Goal: Task Accomplishment & Management: Use online tool/utility

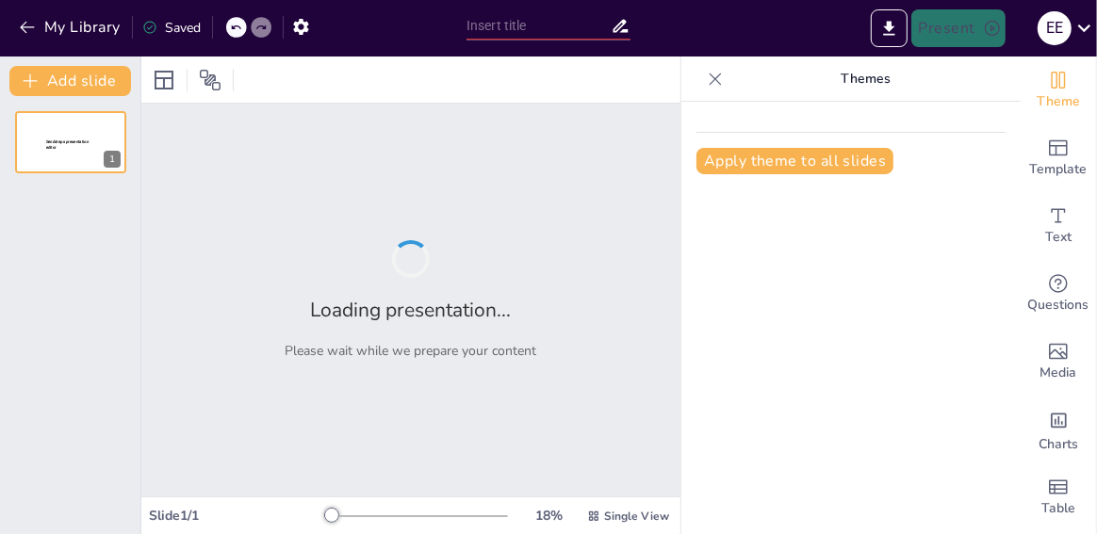
type input "Insights of Electronics and communication engineering"
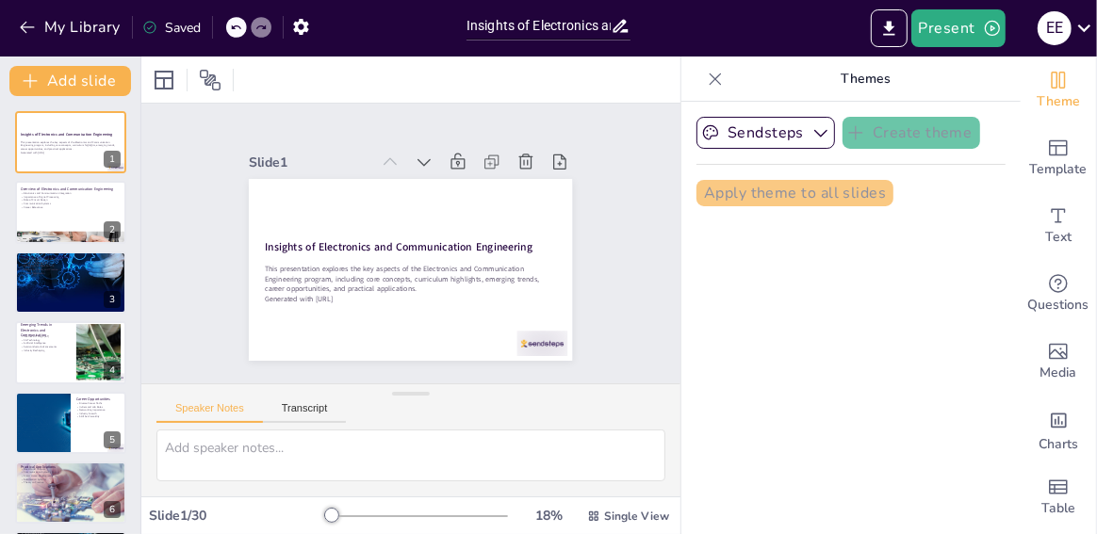
checkbox input "true"
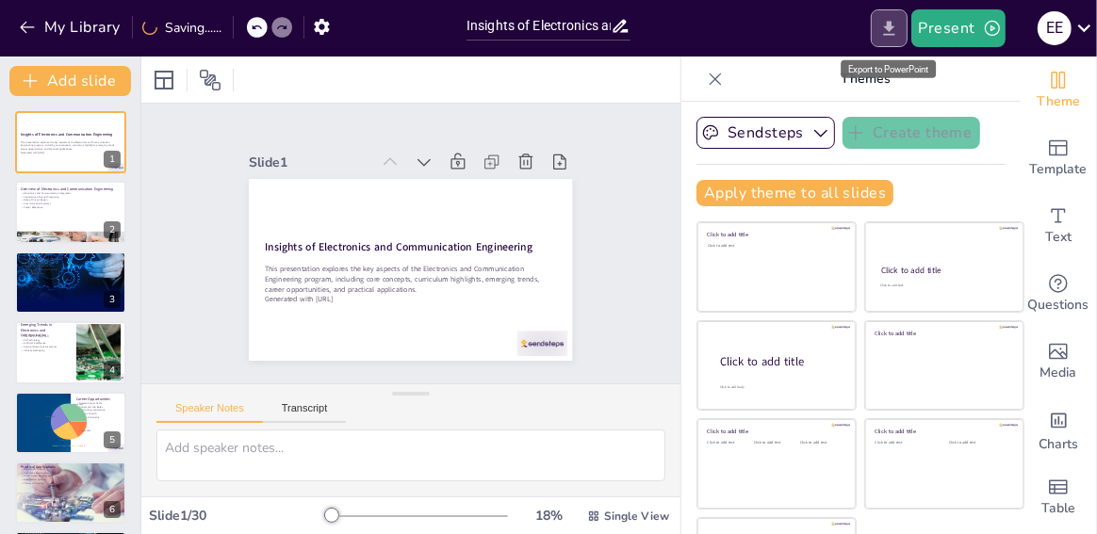
click at [883, 22] on icon "Export to PowerPoint" at bounding box center [889, 29] width 20 height 20
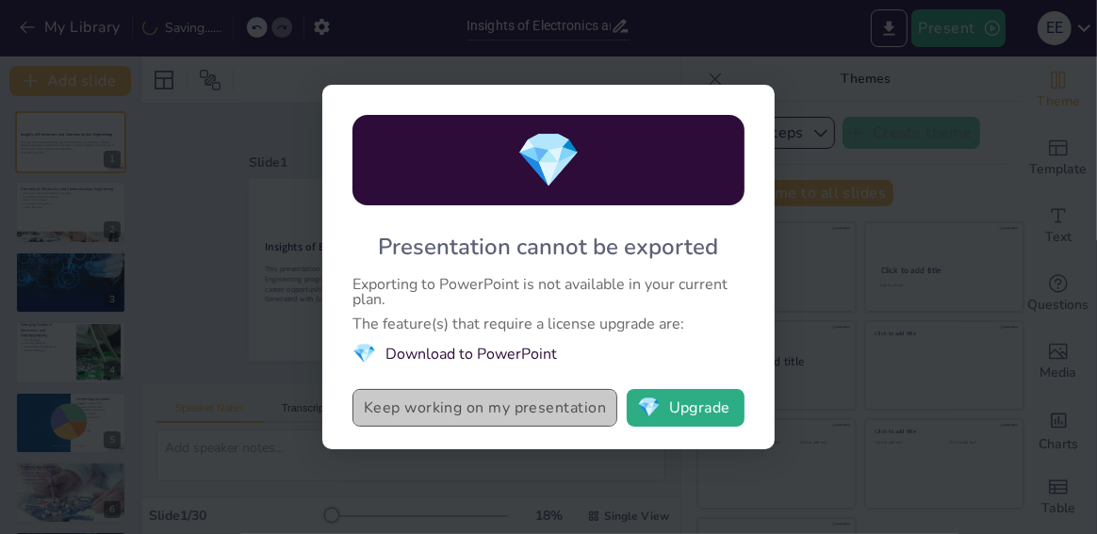
click at [484, 406] on button "Keep working on my presentation" at bounding box center [484, 408] width 265 height 38
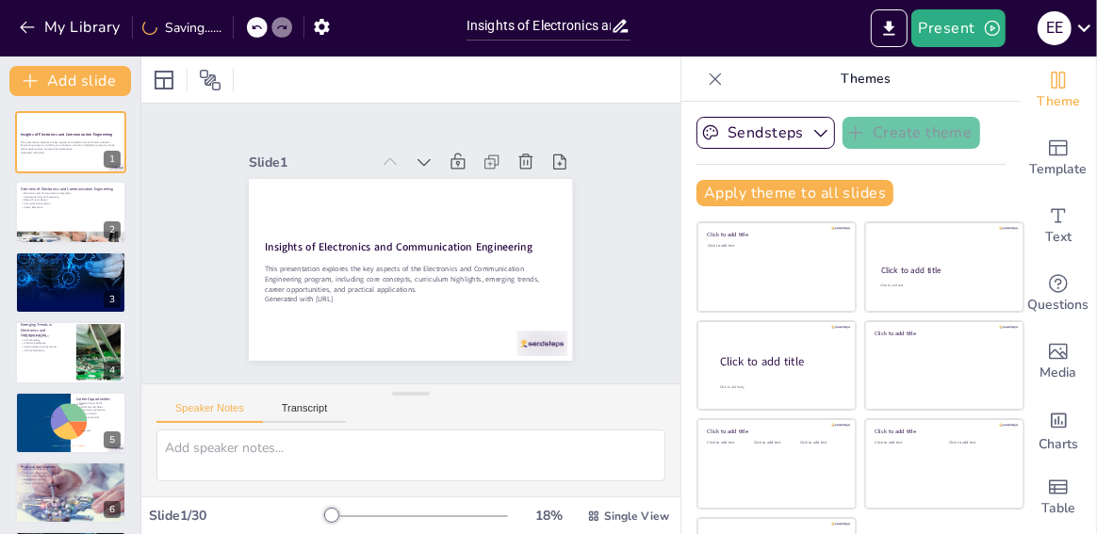
checkbox input "true"
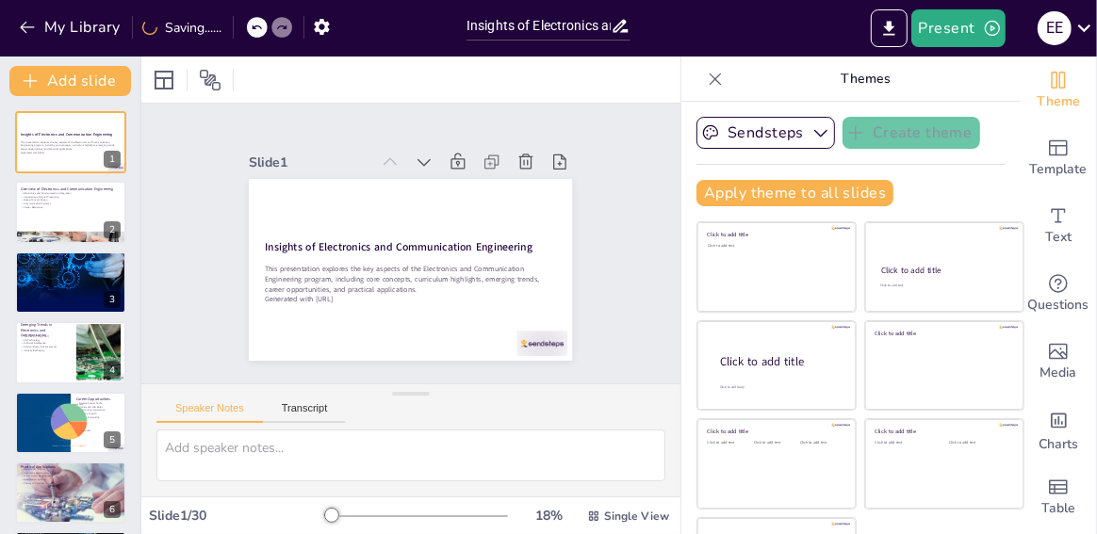
checkbox input "true"
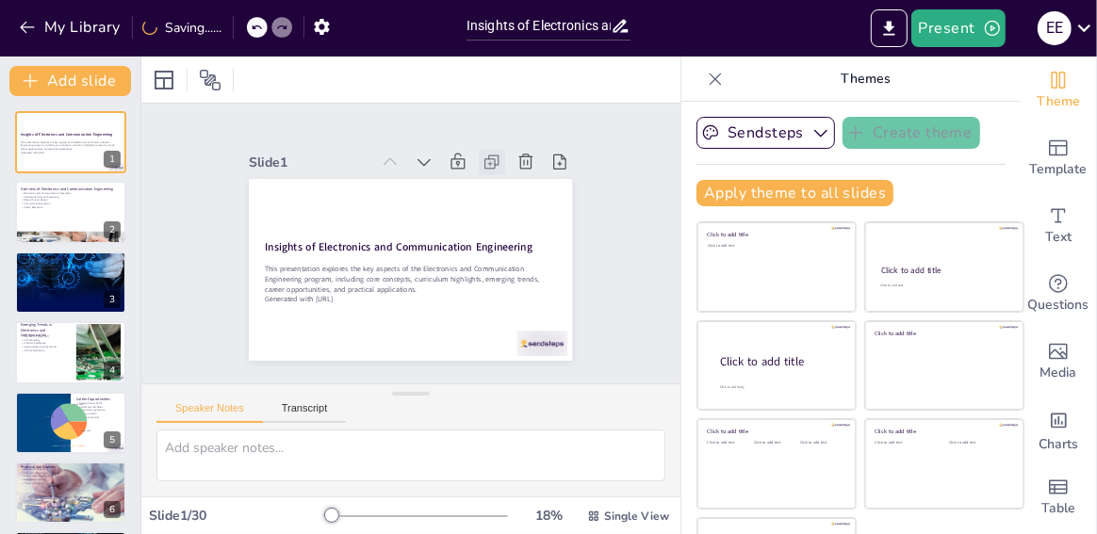
checkbox input "true"
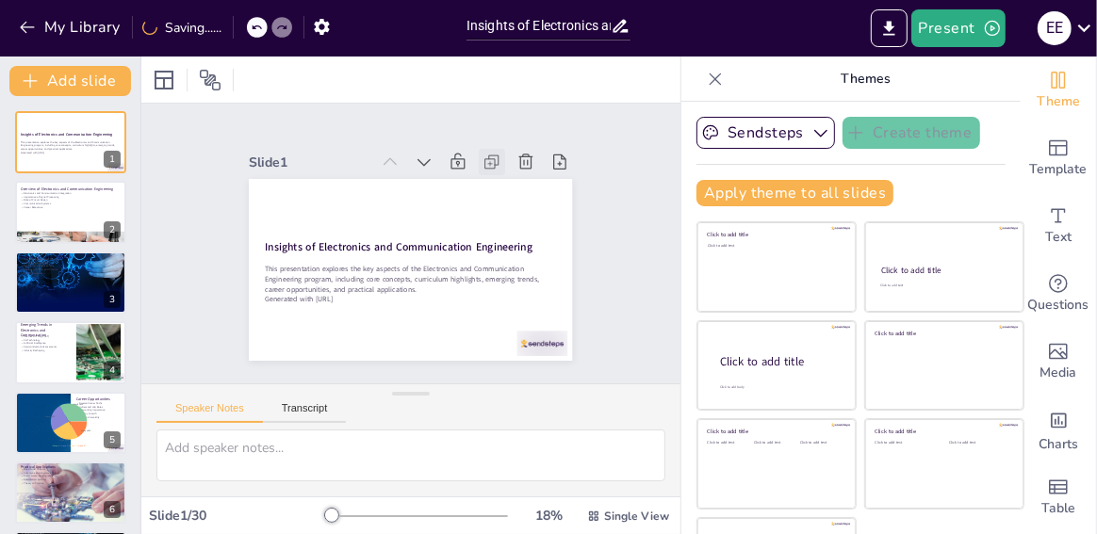
checkbox input "true"
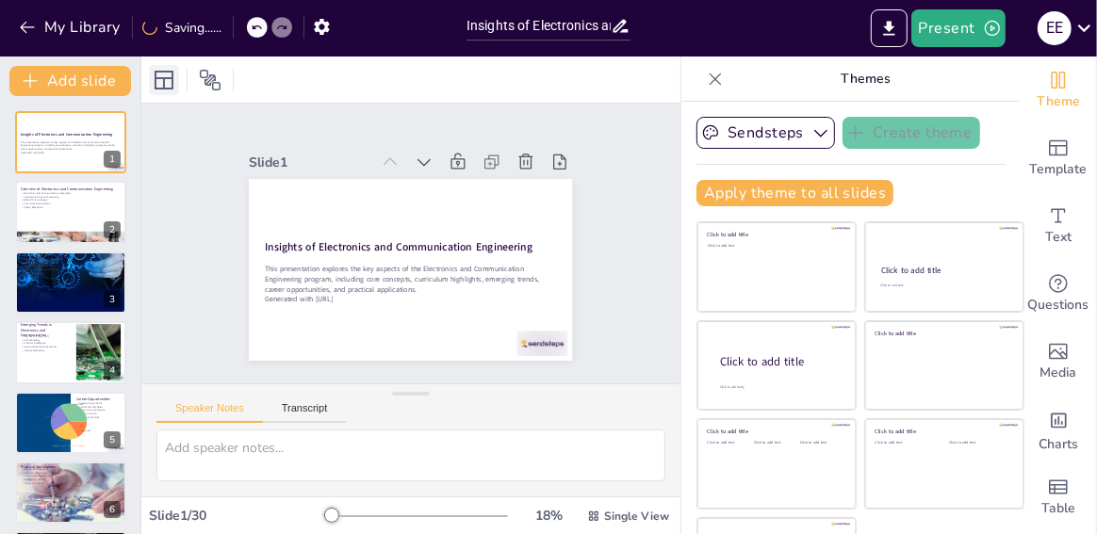
click at [166, 72] on icon at bounding box center [164, 80] width 19 height 19
click at [210, 70] on icon at bounding box center [210, 80] width 23 height 23
checkbox input "true"
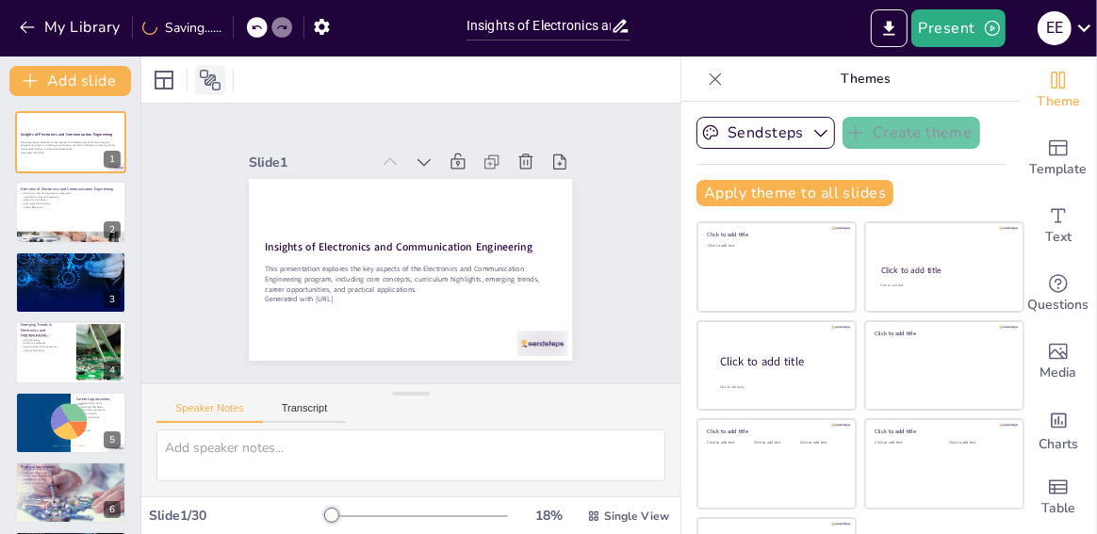
checkbox input "true"
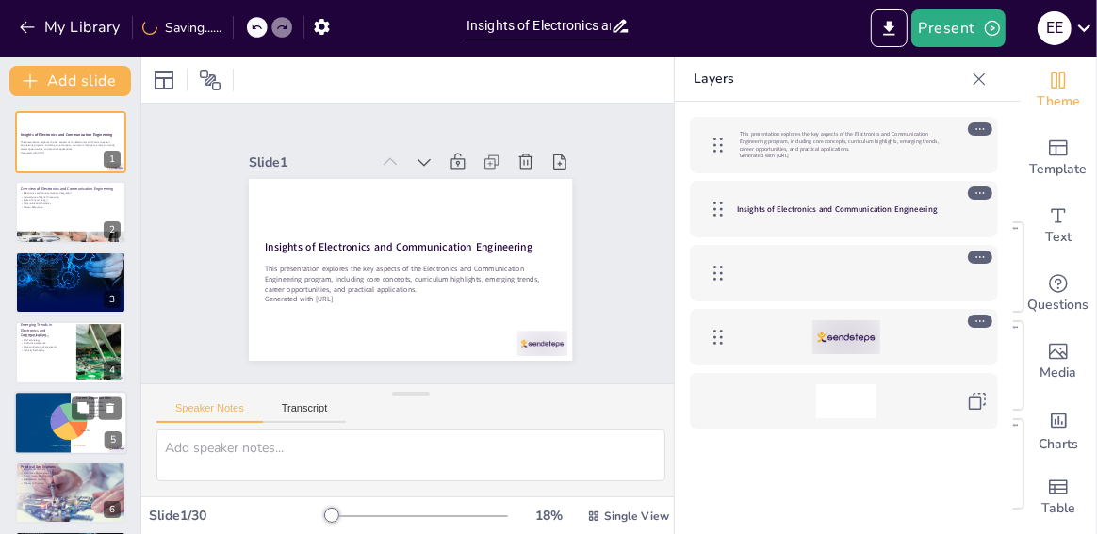
checkbox input "true"
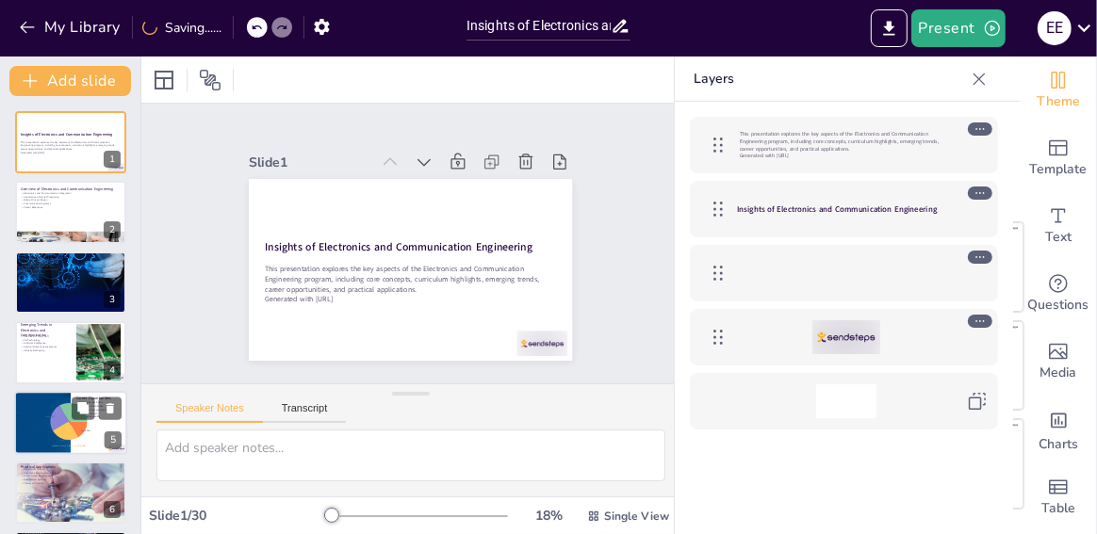
checkbox input "true"
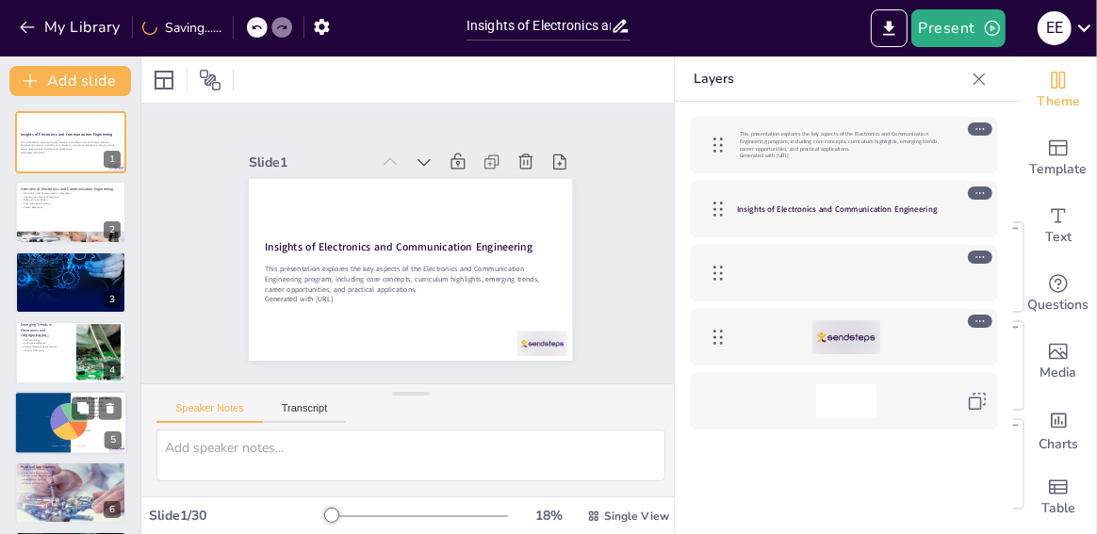
checkbox input "true"
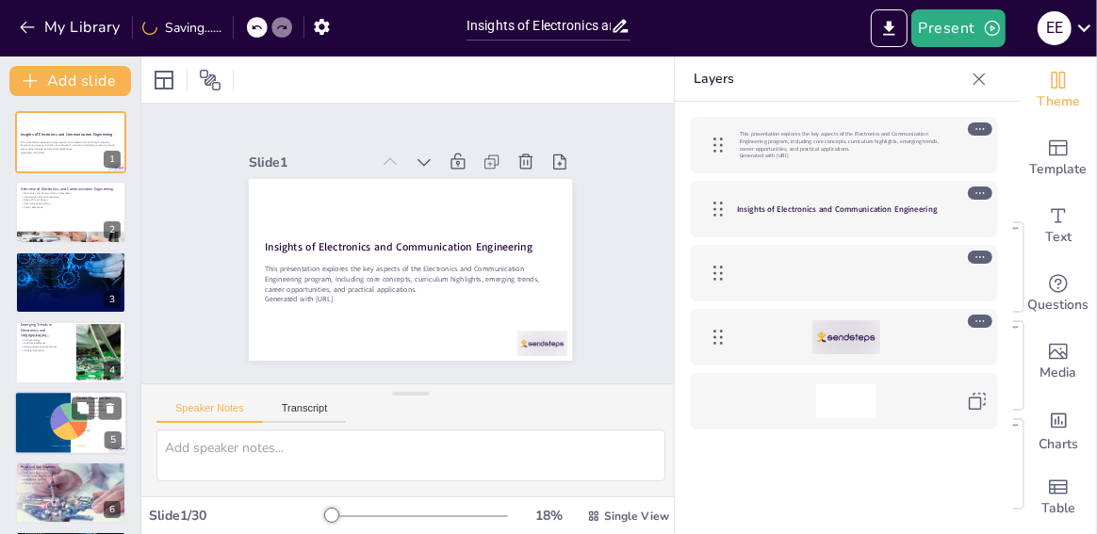
click at [41, 423] on icon "Group A : 400 Group B : 300 Group C : 300 Group D : 200" at bounding box center [71, 423] width 61 height 51
type textarea "The diverse career paths available to graduates emphasize the versatility of th…"
checkbox input "true"
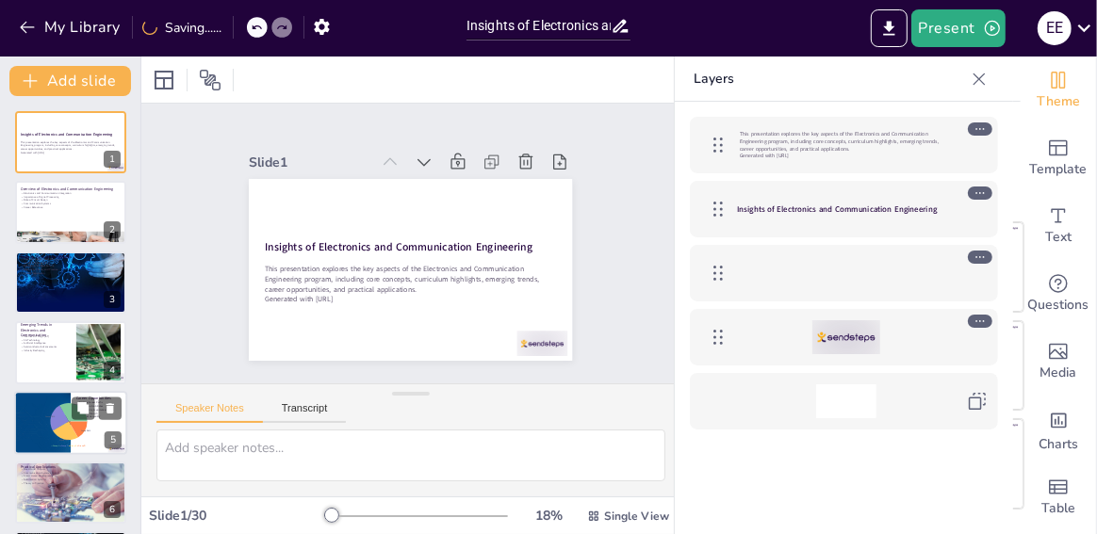
checkbox input "true"
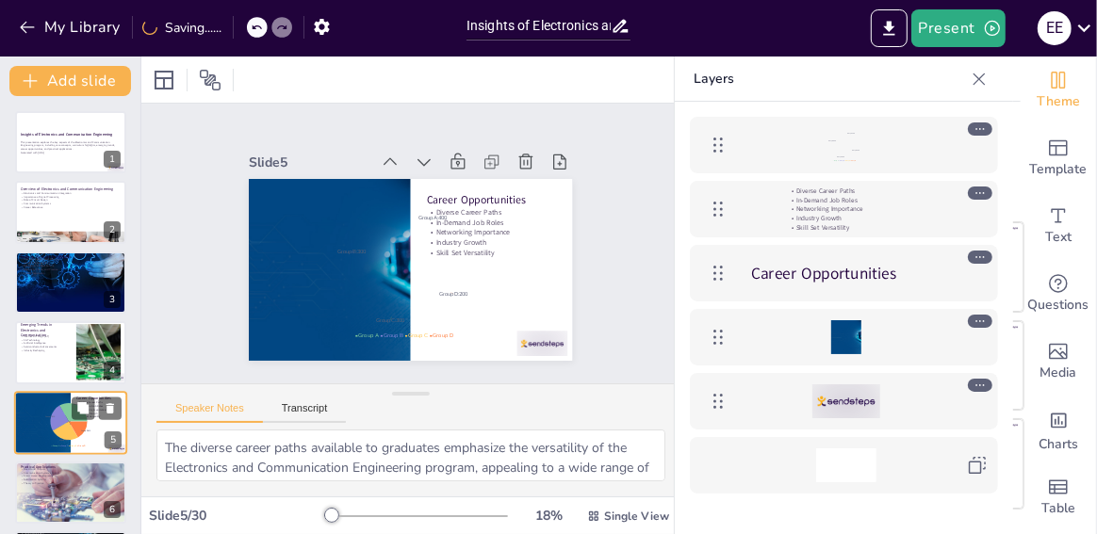
scroll to position [106, 0]
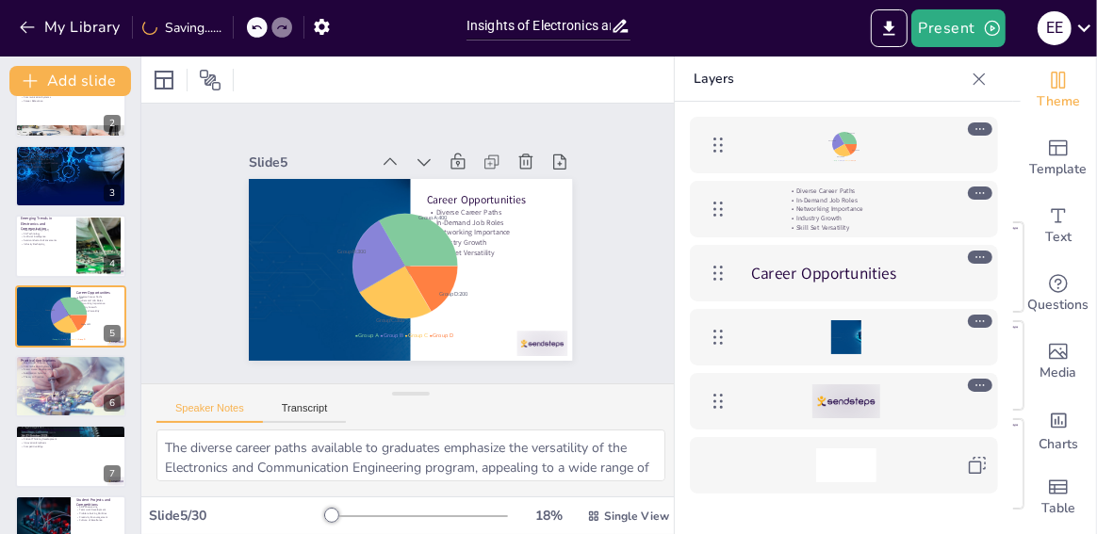
checkbox input "true"
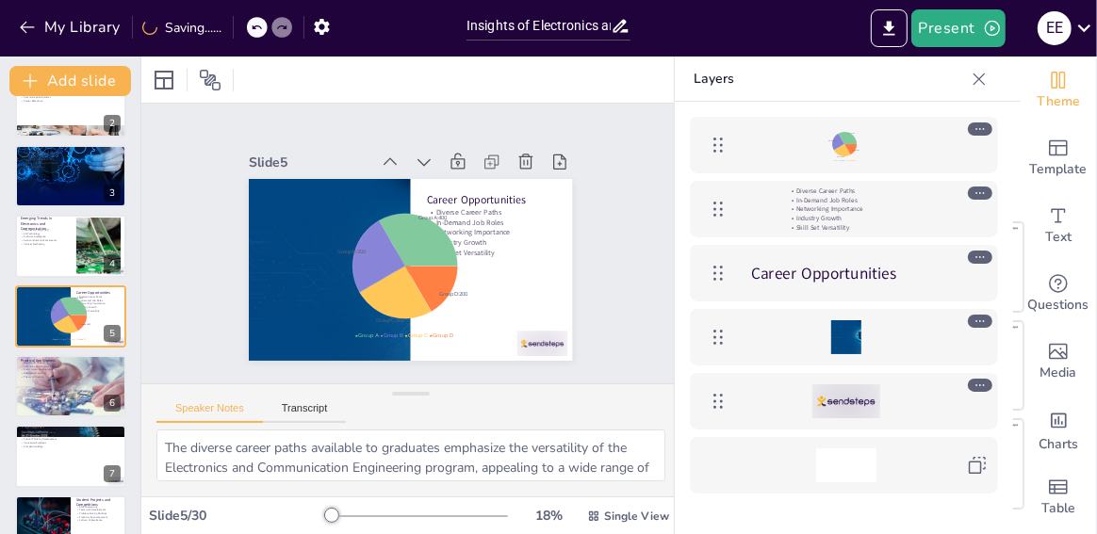
checkbox input "true"
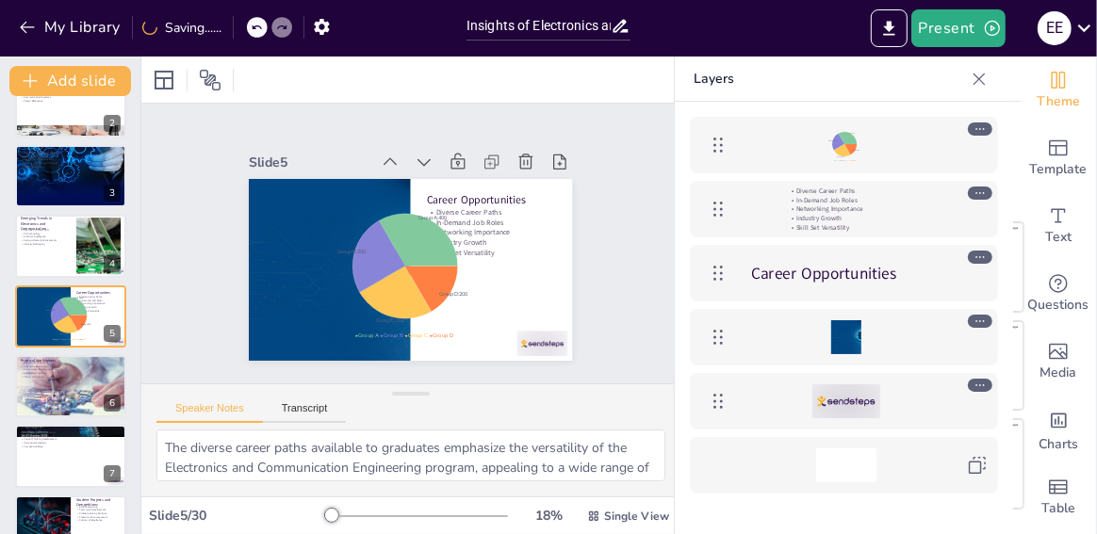
checkbox input "true"
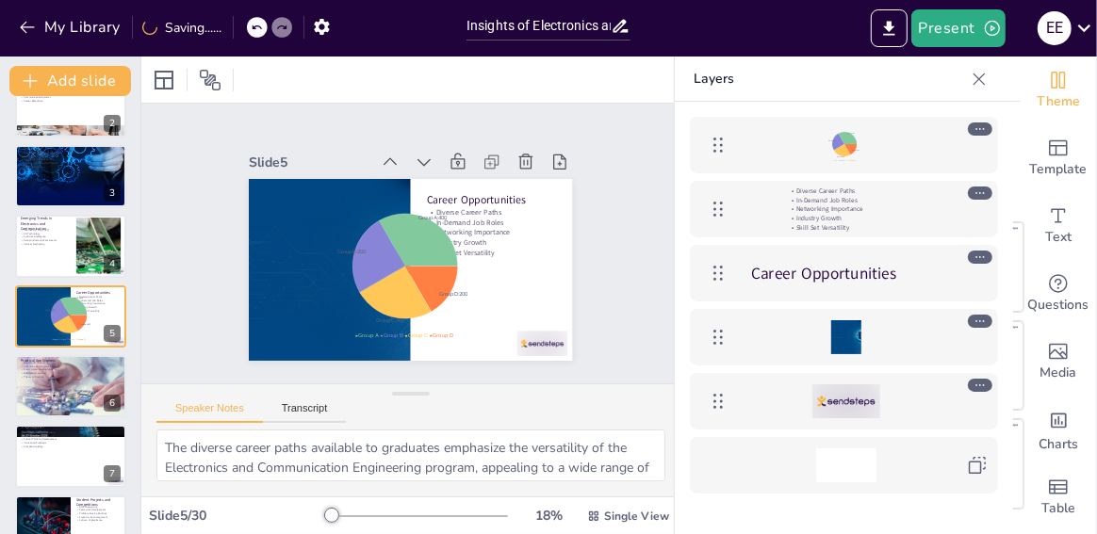
checkbox input "true"
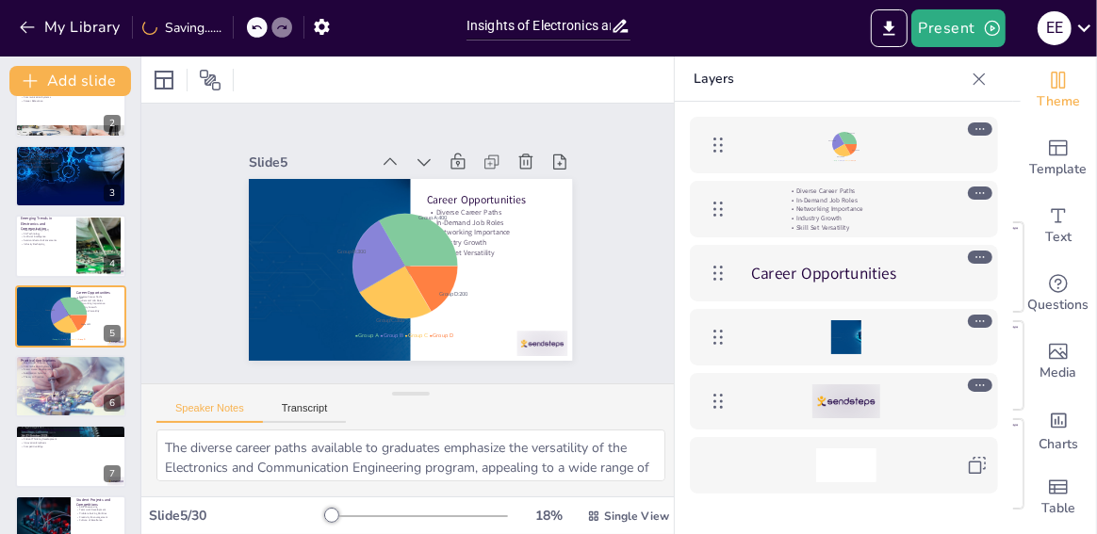
checkbox input "true"
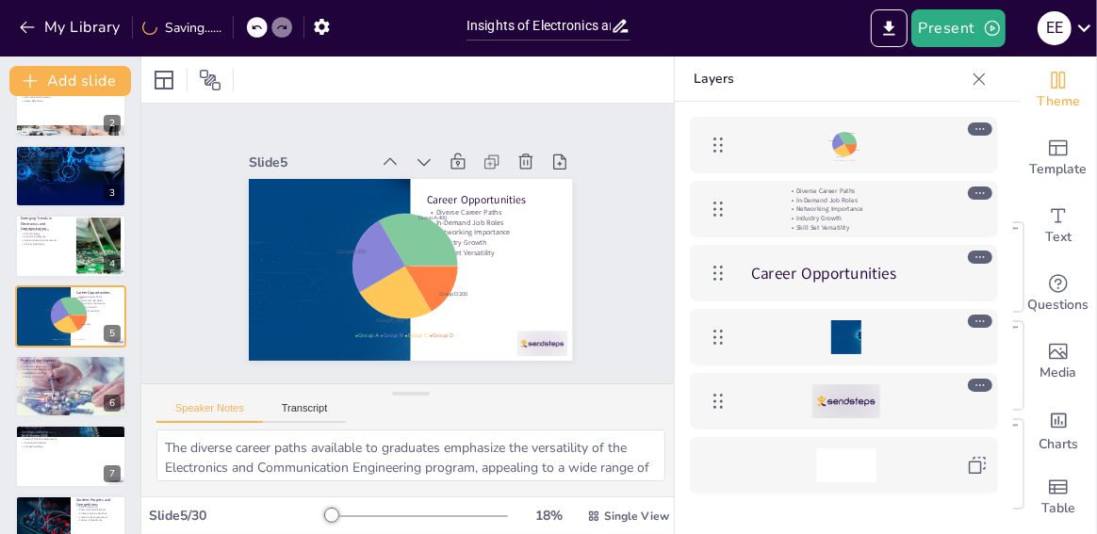
checkbox input "true"
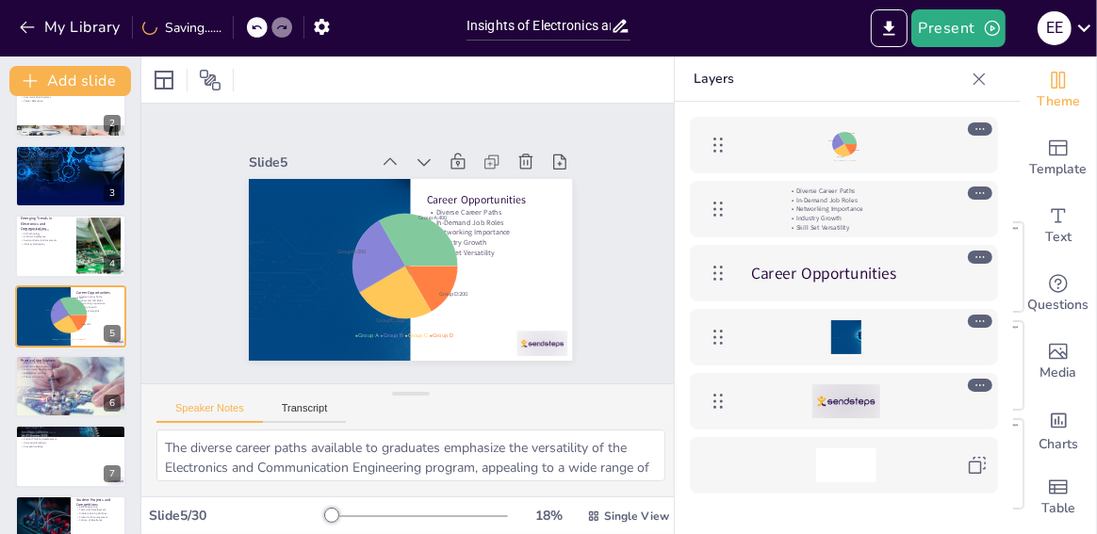
checkbox input "true"
